Goal: Information Seeking & Learning: Learn about a topic

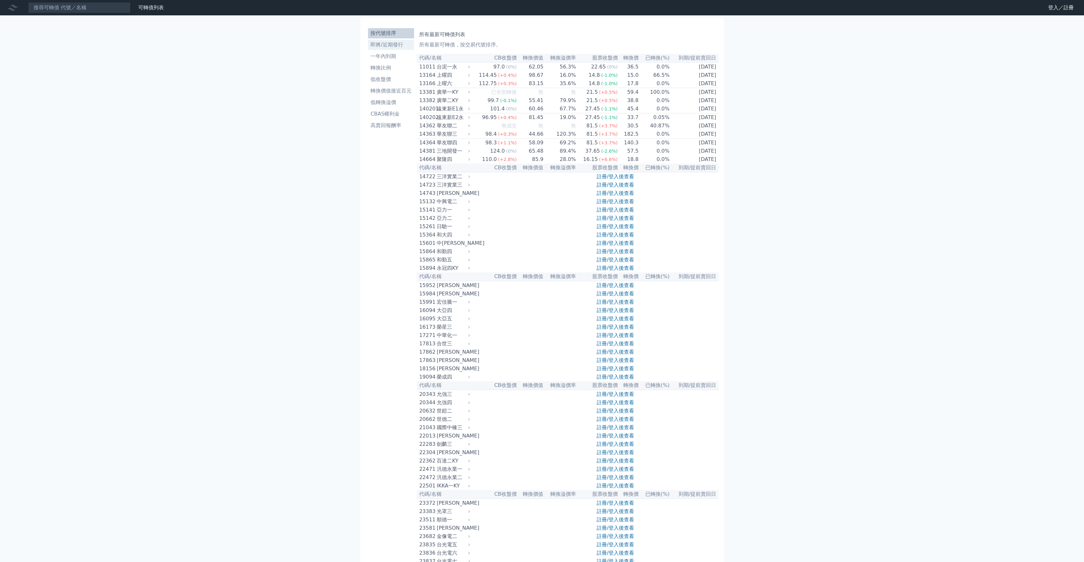
click at [386, 47] on li "即將/近期發行" at bounding box center [391, 45] width 46 height 8
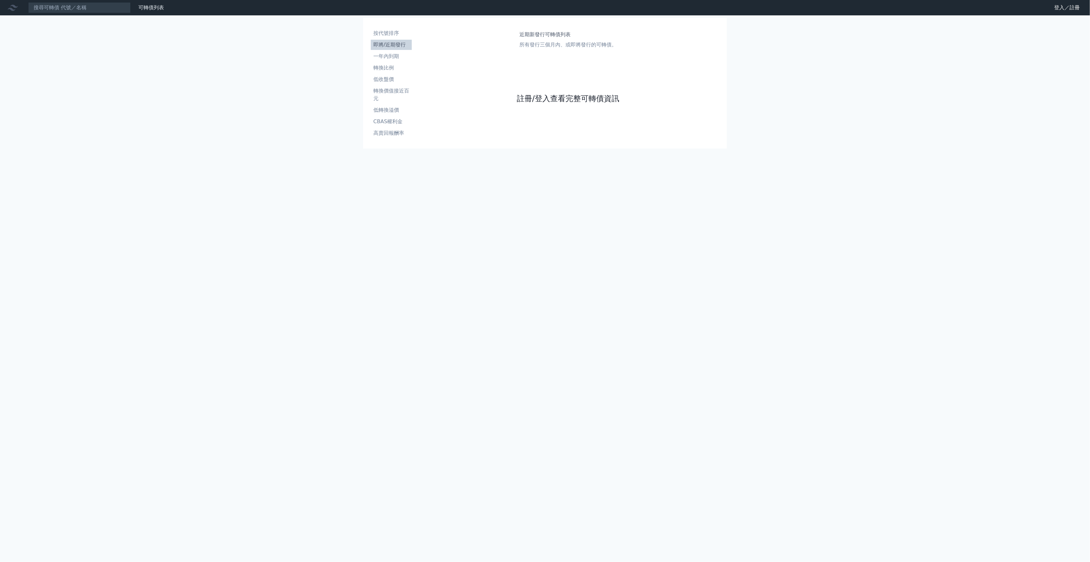
click at [529, 96] on link "註冊/登入查看完整可轉債資訊" at bounding box center [568, 98] width 102 height 10
click at [549, 60] on link "Google 登入／註冊" at bounding box center [544, 56] width 67 height 13
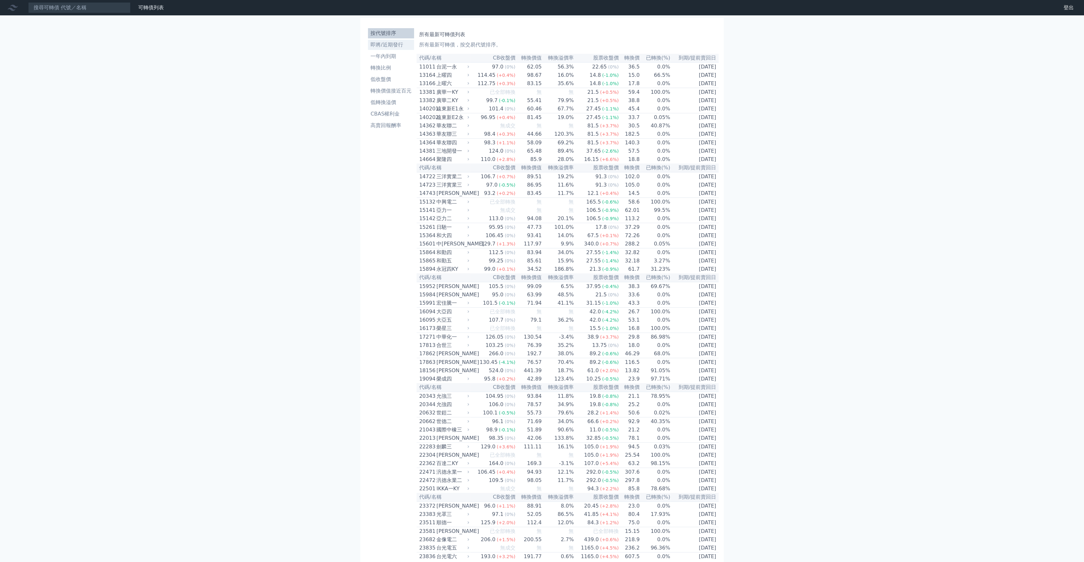
click at [379, 46] on li "即將/近期發行" at bounding box center [391, 45] width 46 height 8
